Goal: Task Accomplishment & Management: Complete application form

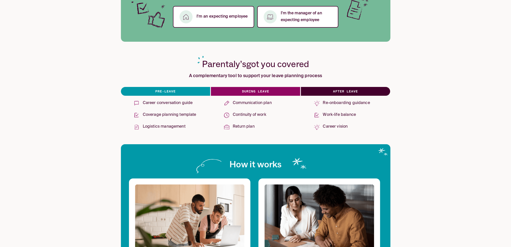
scroll to position [75, 0]
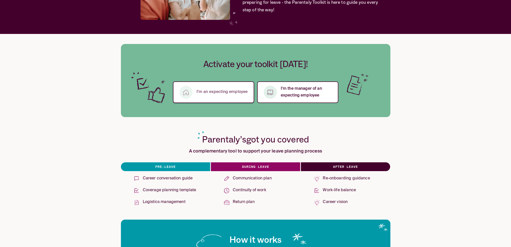
click at [234, 91] on p "I’m an expecting employee" at bounding box center [222, 92] width 51 height 7
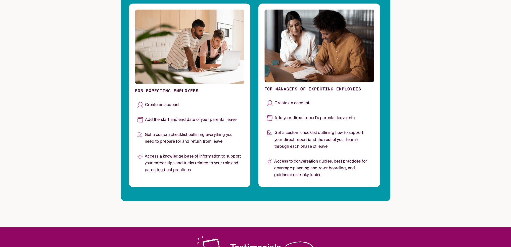
scroll to position [327, 0]
